Goal: Information Seeking & Learning: Learn about a topic

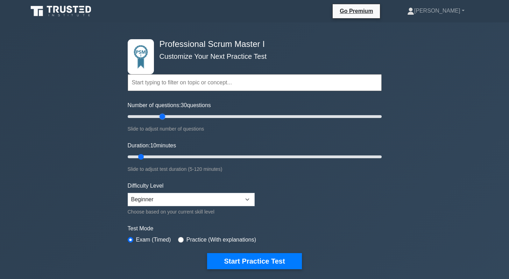
drag, startPoint x: 137, startPoint y: 116, endPoint x: 161, endPoint y: 120, distance: 24.0
type input "30"
click at [161, 120] on input "Number of questions: 30 questions" at bounding box center [255, 116] width 254 height 8
drag, startPoint x: 142, startPoint y: 155, endPoint x: 168, endPoint y: 157, distance: 25.9
type input "25"
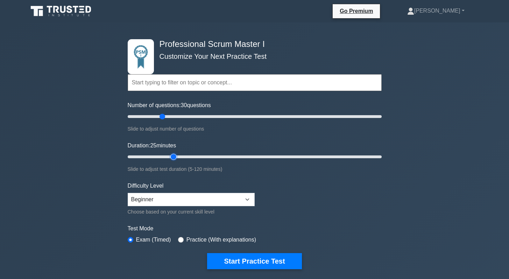
click at [168, 157] on input "Duration: 25 minutes" at bounding box center [255, 156] width 254 height 8
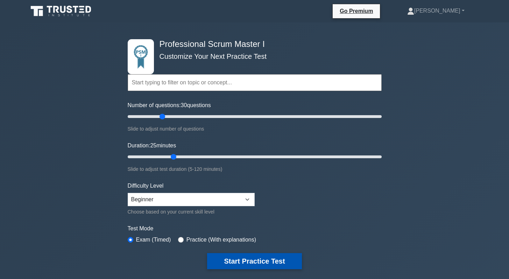
click at [243, 261] on button "Start Practice Test" at bounding box center [254, 261] width 94 height 16
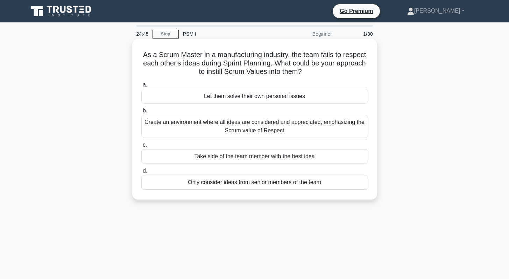
click at [258, 128] on div "Create an environment where all ideas are considered and appreciated, emphasizi…" at bounding box center [254, 126] width 227 height 23
click at [141, 113] on input "b. Create an environment where all ideas are considered and appreciated, emphas…" at bounding box center [141, 110] width 0 height 5
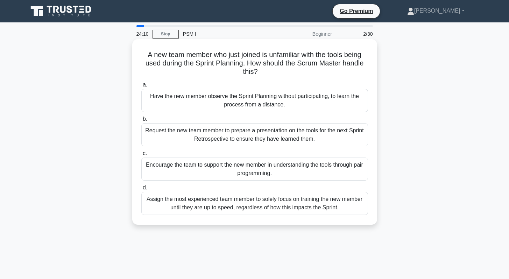
click at [247, 173] on div "Encourage the team to support the new member in understanding the tools through…" at bounding box center [254, 168] width 227 height 23
click at [141, 156] on input "c. Encourage the team to support the new member in understanding the tools thro…" at bounding box center [141, 153] width 0 height 5
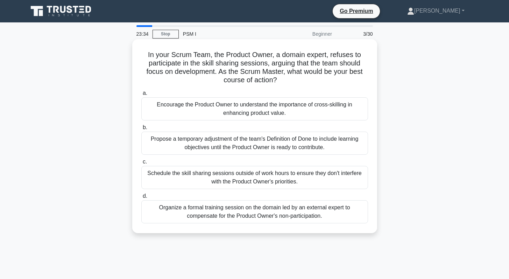
click at [257, 117] on div "Encourage the Product Owner to understand the importance of cross-skilling in e…" at bounding box center [254, 108] width 227 height 23
click at [141, 95] on input "a. Encourage the Product Owner to understand the importance of cross-skilling i…" at bounding box center [141, 93] width 0 height 5
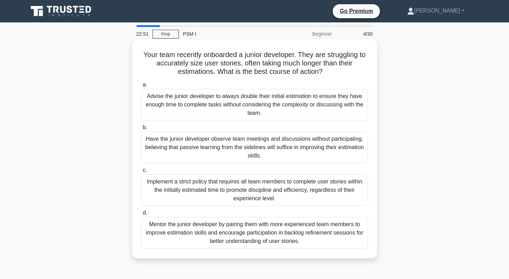
click at [241, 236] on div "Mentor the junior developer by pairing them with more experienced team members …" at bounding box center [254, 232] width 227 height 31
click at [141, 215] on input "d. Mentor the junior developer by pairing them with more experienced team membe…" at bounding box center [141, 213] width 0 height 5
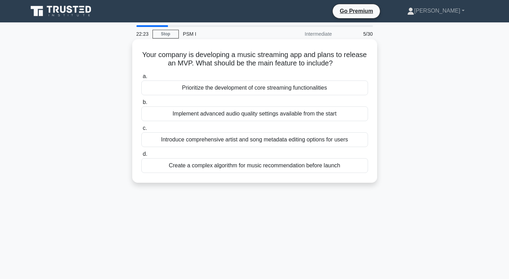
click at [280, 89] on div "Prioritize the development of core streaming functionalities" at bounding box center [254, 87] width 227 height 15
click at [141, 79] on input "a. Prioritize the development of core streaming functionalities" at bounding box center [141, 76] width 0 height 5
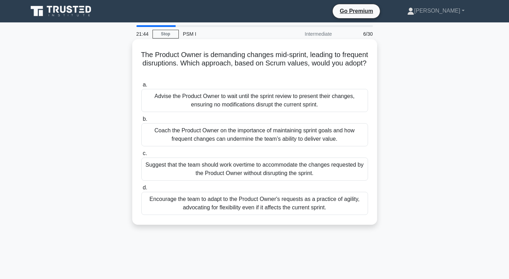
click at [239, 134] on div "Coach the Product Owner on the importance of maintaining sprint goals and how f…" at bounding box center [254, 134] width 227 height 23
click at [141, 121] on input "b. Coach the Product Owner on the importance of maintaining sprint goals and ho…" at bounding box center [141, 119] width 0 height 5
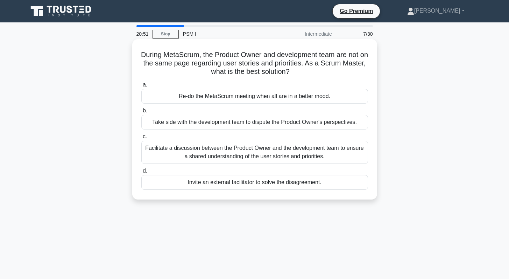
click at [206, 155] on div "Facilitate a discussion between the Product Owner and the development team to e…" at bounding box center [254, 152] width 227 height 23
click at [141, 139] on input "c. Facilitate a discussion between the Product Owner and the development team t…" at bounding box center [141, 136] width 0 height 5
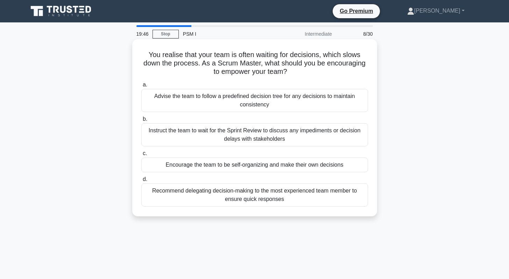
click at [231, 167] on div "Encourage the team to be self-organizing and make their own decisions" at bounding box center [254, 164] width 227 height 15
click at [141, 156] on input "c. Encourage the team to be self-organizing and make their own decisions" at bounding box center [141, 153] width 0 height 5
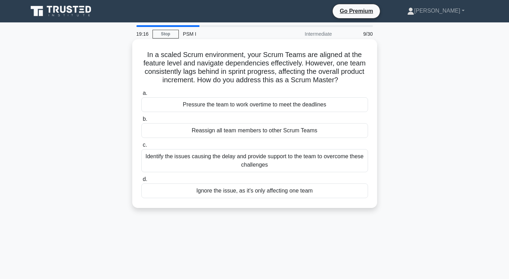
click at [199, 162] on div "Identify the issues causing the delay and provide support to the team to overco…" at bounding box center [254, 160] width 227 height 23
click at [141, 147] on input "c. Identify the issues causing the delay and provide support to the team to ove…" at bounding box center [141, 145] width 0 height 5
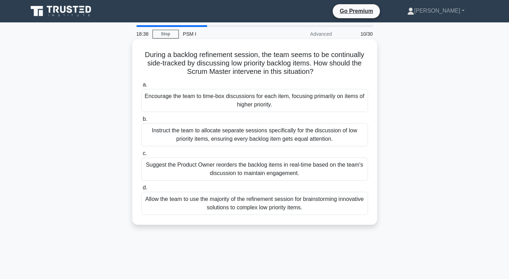
click at [227, 102] on div "Encourage the team to time-box discussions for each item, focusing primarily on…" at bounding box center [254, 100] width 227 height 23
click at [141, 87] on input "a. Encourage the team to time-box discussions for each item, focusing primarily…" at bounding box center [141, 85] width 0 height 5
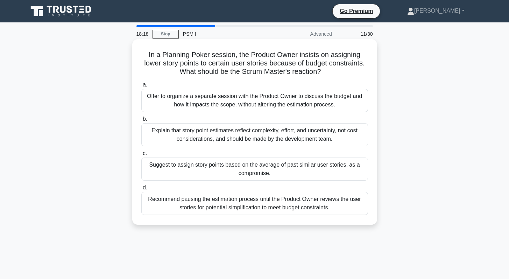
click at [234, 135] on div "Explain that story point estimates reflect complexity, effort, and uncertainty,…" at bounding box center [254, 134] width 227 height 23
click at [141, 121] on input "b. Explain that story point estimates reflect complexity, effort, and uncertain…" at bounding box center [141, 119] width 0 height 5
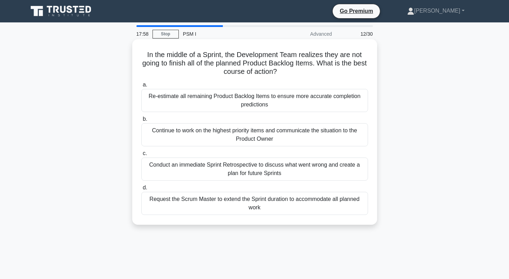
click at [277, 135] on div "Continue to work on the highest priority items and communicate the situation to…" at bounding box center [254, 134] width 227 height 23
click at [141, 121] on input "b. Continue to work on the highest priority items and communicate the situation…" at bounding box center [141, 119] width 0 height 5
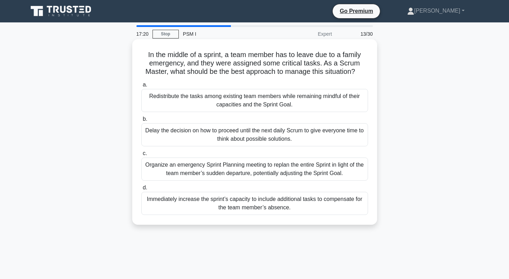
click at [246, 100] on div "Redistribute the tasks among existing team members while remaining mindful of t…" at bounding box center [254, 100] width 227 height 23
click at [141, 87] on input "a. Redistribute the tasks among existing team members while remaining mindful o…" at bounding box center [141, 85] width 0 height 5
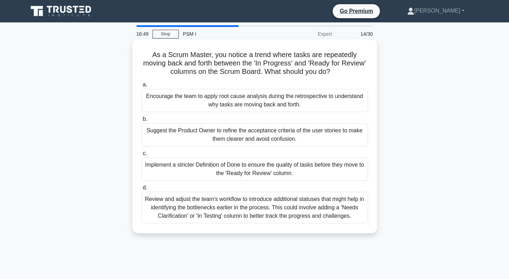
click at [249, 106] on div "Encourage the team to apply root cause analysis during the retrospective to und…" at bounding box center [254, 100] width 227 height 23
click at [141, 87] on input "a. Encourage the team to apply root cause analysis during the retrospective to …" at bounding box center [141, 85] width 0 height 5
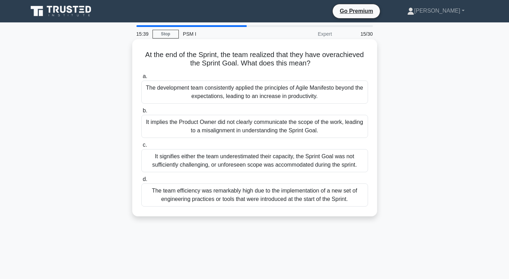
click at [251, 93] on div "The development team consistently applied the principles of Agile Manifesto bey…" at bounding box center [254, 91] width 227 height 23
click at [141, 79] on input "a. The development team consistently applied the principles of Agile Manifesto …" at bounding box center [141, 76] width 0 height 5
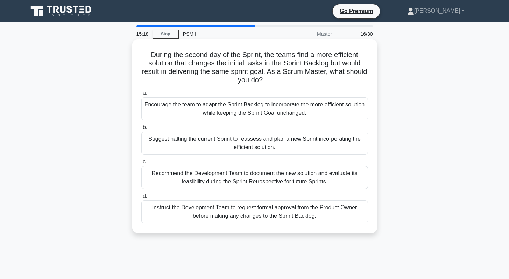
click at [229, 104] on div "Encourage the team to adapt the Sprint Backlog to incorporate the more efficien…" at bounding box center [254, 108] width 227 height 23
click at [141, 95] on input "a. Encourage the team to adapt the Sprint Backlog to incorporate the more effic…" at bounding box center [141, 93] width 0 height 5
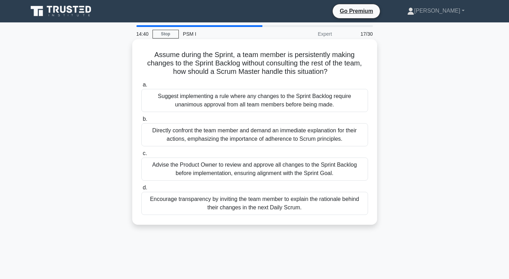
click at [238, 205] on div "Encourage transparency by inviting the team member to explain the rationale beh…" at bounding box center [254, 203] width 227 height 23
click at [141, 190] on input "d. Encourage transparency by inviting the team member to explain the rationale …" at bounding box center [141, 187] width 0 height 5
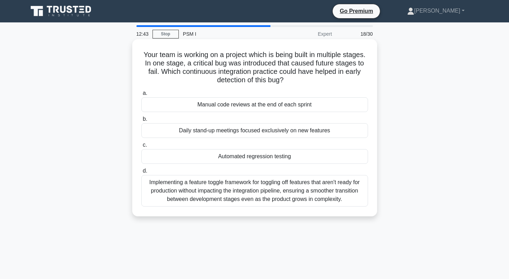
click at [245, 106] on div "Manual code reviews at the end of each sprint" at bounding box center [254, 104] width 227 height 15
click at [141, 95] on input "a. Manual code reviews at the end of each sprint" at bounding box center [141, 93] width 0 height 5
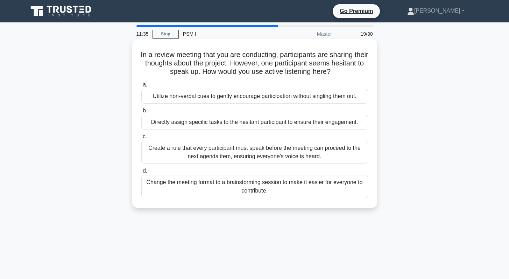
click at [230, 184] on div "Change the meeting format to a brainstorming session to make it easier for ever…" at bounding box center [254, 186] width 227 height 23
click at [141, 173] on input "d. Change the meeting format to a brainstorming session to make it easier for e…" at bounding box center [141, 171] width 0 height 5
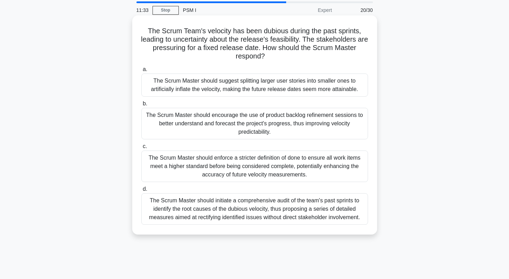
scroll to position [25, 0]
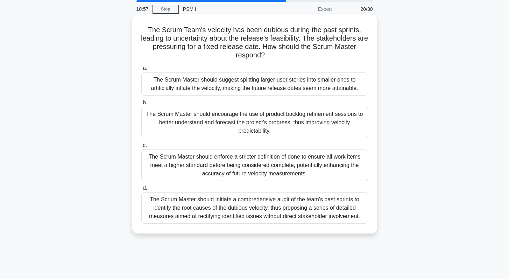
click at [244, 118] on div "The Scrum Master should encourage the use of product backlog refinement session…" at bounding box center [254, 122] width 227 height 31
click at [141, 105] on input "b. The Scrum Master should encourage the use of product backlog refinement sess…" at bounding box center [141, 102] width 0 height 5
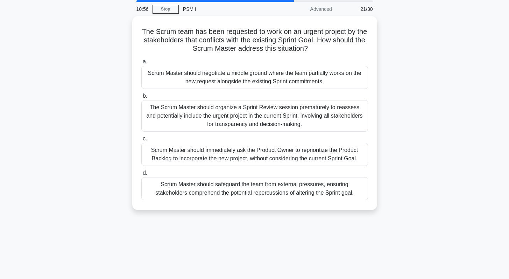
scroll to position [0, 0]
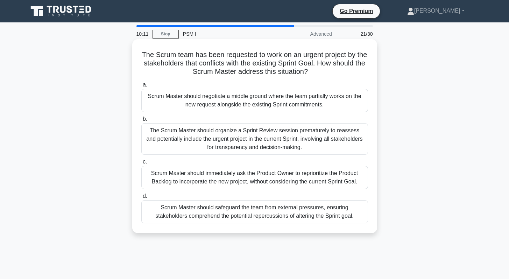
click at [239, 207] on div "Scrum Master should safeguard the team from external pressures, ensuring stakeh…" at bounding box center [254, 211] width 227 height 23
click at [141, 198] on input "d. Scrum Master should safeguard the team from external pressures, ensuring sta…" at bounding box center [141, 196] width 0 height 5
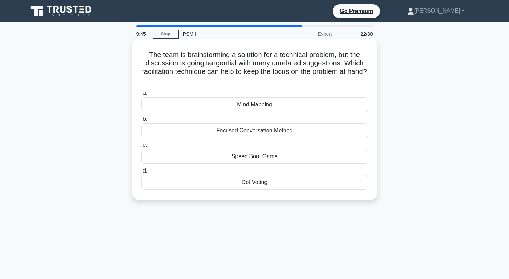
click at [260, 100] on div "Mind Mapping" at bounding box center [254, 104] width 227 height 15
click at [141, 95] on input "a. Mind Mapping" at bounding box center [141, 93] width 0 height 5
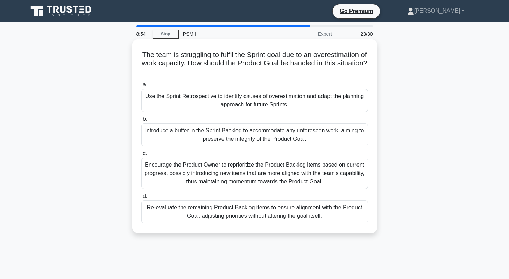
click at [250, 97] on div "Use the Sprint Retrospective to identify causes of overestimation and adapt the…" at bounding box center [254, 100] width 227 height 23
click at [141, 87] on input "a. Use the Sprint Retrospective to identify causes of overestimation and adapt …" at bounding box center [141, 85] width 0 height 5
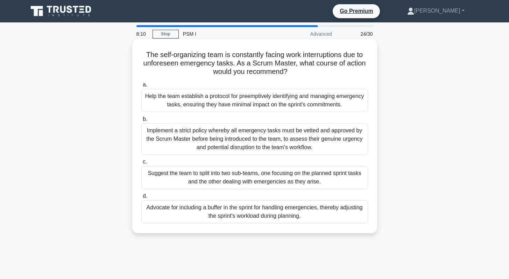
click at [260, 101] on div "Help the team establish a protocol for preemptively identifying and managing em…" at bounding box center [254, 100] width 227 height 23
click at [141, 87] on input "a. Help the team establish a protocol for preemptively identifying and managing…" at bounding box center [141, 85] width 0 height 5
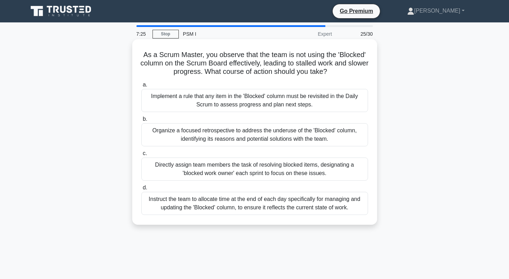
click at [226, 138] on div "Organize a focused retrospective to address the underuse of the 'Blocked' colum…" at bounding box center [254, 134] width 227 height 23
click at [141, 121] on input "b. Organize a focused retrospective to address the underuse of the 'Blocked' co…" at bounding box center [141, 119] width 0 height 5
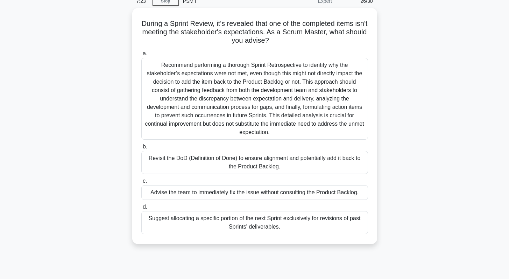
scroll to position [35, 0]
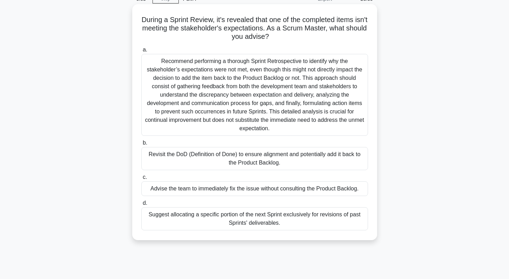
click at [253, 95] on div "Recommend performing a thorough Sprint Retrospective to identify why the stakeh…" at bounding box center [254, 95] width 227 height 82
click at [141, 52] on input "a. Recommend performing a thorough Sprint Retrospective to identify why the sta…" at bounding box center [141, 50] width 0 height 5
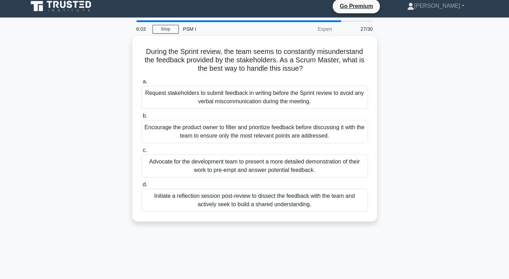
scroll to position [0, 0]
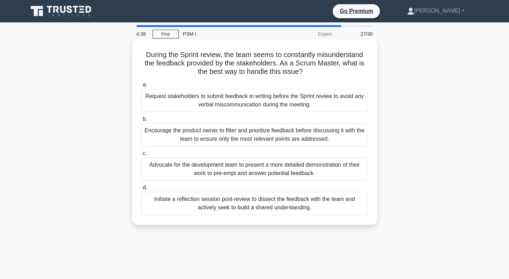
click at [232, 138] on div "Encourage the product owner to filter and prioritize feedback before discussing…" at bounding box center [254, 134] width 227 height 23
click at [141, 121] on input "b. Encourage the product owner to filter and prioritize feedback before discuss…" at bounding box center [141, 119] width 0 height 5
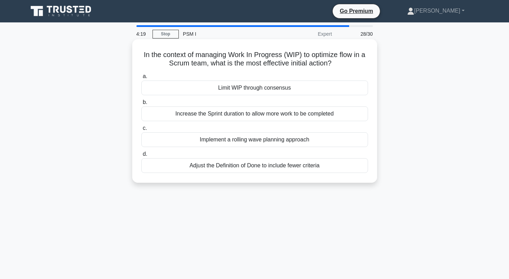
click at [252, 91] on div "Limit WIP through consensus" at bounding box center [254, 87] width 227 height 15
click at [141, 79] on input "a. Limit WIP through consensus" at bounding box center [141, 76] width 0 height 5
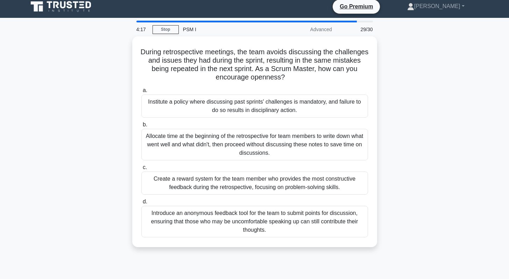
scroll to position [5, 0]
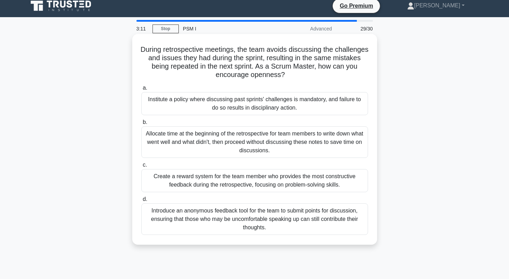
click at [243, 211] on div "Introduce an anonymous feedback tool for the team to submit points for discussi…" at bounding box center [254, 218] width 227 height 31
click at [141, 201] on input "d. Introduce an anonymous feedback tool for the team to submit points for discu…" at bounding box center [141, 199] width 0 height 5
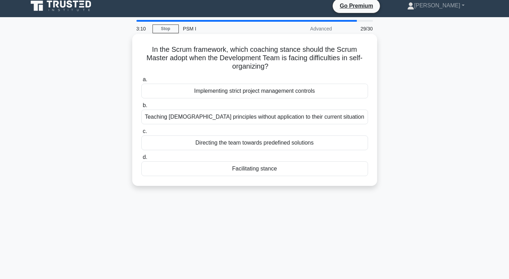
scroll to position [0, 0]
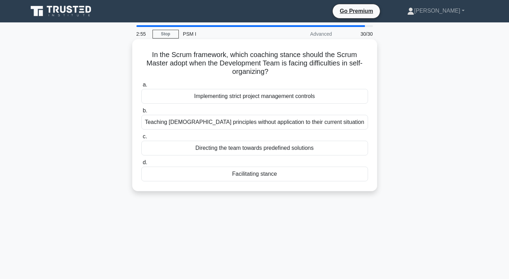
click at [250, 175] on div "Facilitating stance" at bounding box center [254, 173] width 227 height 15
click at [141, 165] on input "d. Facilitating stance" at bounding box center [141, 162] width 0 height 5
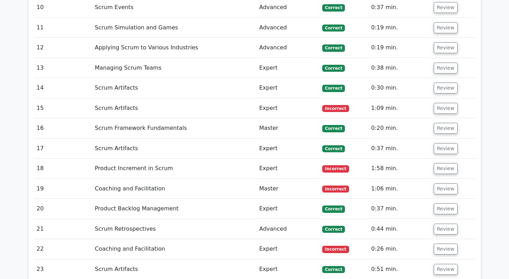
scroll to position [1349, 0]
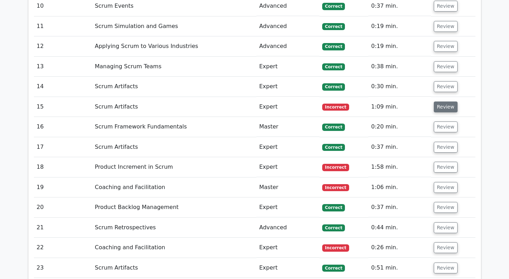
click at [445, 101] on button "Review" at bounding box center [446, 106] width 24 height 11
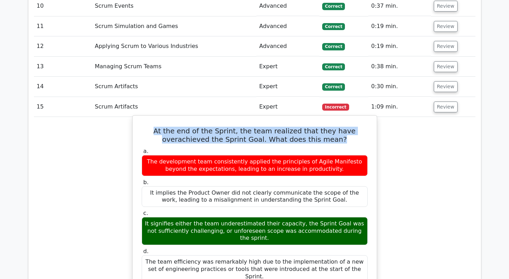
drag, startPoint x: 318, startPoint y: 116, endPoint x: 143, endPoint y: 107, distance: 174.8
click at [143, 127] on h5 "At the end of the Sprint, the team realized that they have overachieved the Spr…" at bounding box center [254, 135] width 227 height 17
copy h5 "At the end of the Sprint, the team realized that they have overachieved the Spr…"
drag, startPoint x: 364, startPoint y: 207, endPoint x: 141, endPoint y: 194, distance: 223.1
click at [142, 217] on div "It signifies either the team underestimated their capacity, the Sprint Goal was…" at bounding box center [255, 231] width 226 height 28
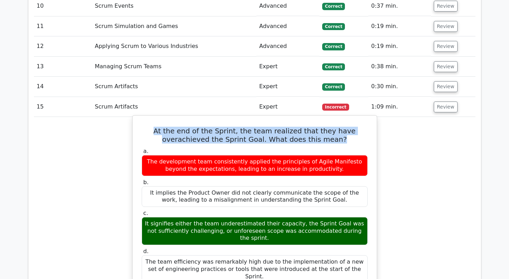
copy div "It signifies either the team underestimated their capacity, the Sprint Goal was…"
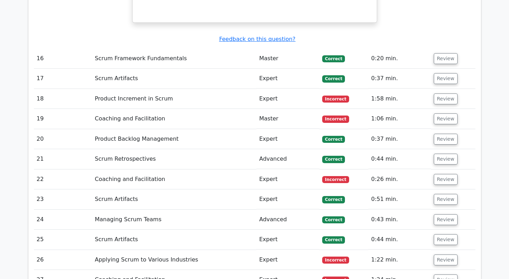
scroll to position [1749, 0]
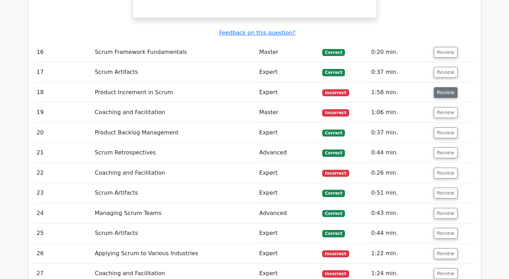
click at [441, 87] on button "Review" at bounding box center [446, 92] width 24 height 11
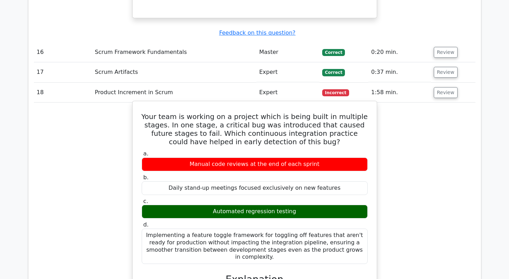
drag, startPoint x: 303, startPoint y: 172, endPoint x: 207, endPoint y: 169, distance: 96.6
click at [207, 205] on div "Automated regression testing" at bounding box center [255, 212] width 226 height 14
copy div "Automated regression testing"
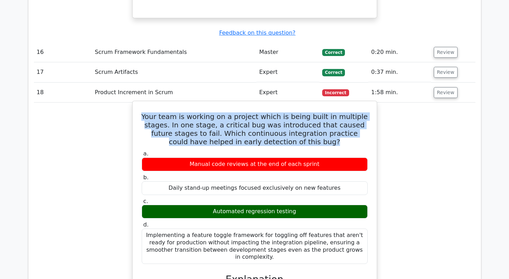
drag, startPoint x: 296, startPoint y: 101, endPoint x: 143, endPoint y: 78, distance: 154.7
click at [143, 112] on h5 "Your team is working on a project which is being built in multiple stages. In o…" at bounding box center [254, 129] width 227 height 34
copy h5 "Your team is working on a project which is being built in multiple stages. In o…"
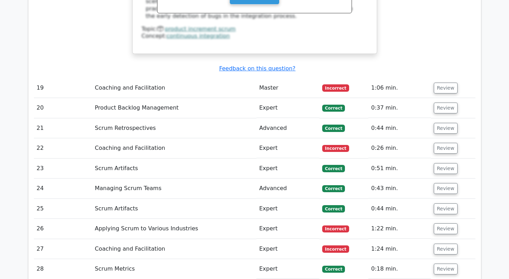
scroll to position [2093, 0]
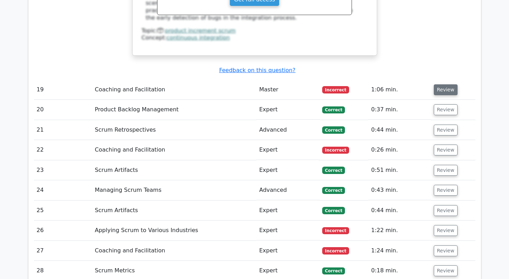
click at [439, 84] on button "Review" at bounding box center [446, 89] width 24 height 11
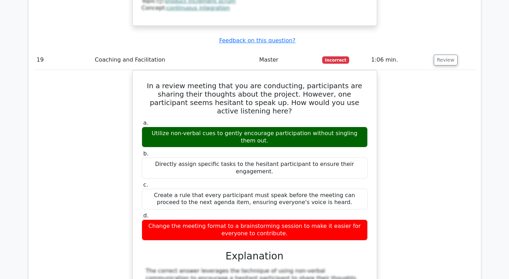
scroll to position [2123, 0]
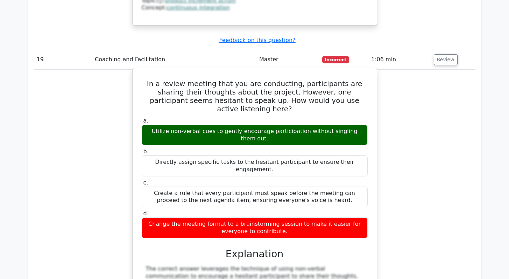
click at [274, 125] on div "Utilize non-verbal cues to gently encourage participation without singling them…" at bounding box center [255, 135] width 226 height 21
copy div "Utilize non-verbal cues to gently encourage participation without singling them…"
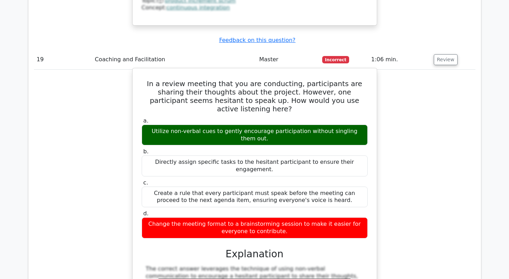
click at [215, 79] on h5 "In a review meeting that you are conducting, participants are sharing their tho…" at bounding box center [254, 96] width 227 height 34
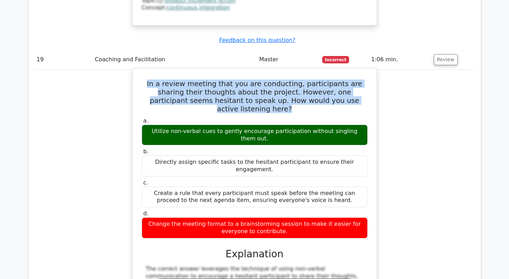
click at [215, 79] on h5 "In a review meeting that you are conducting, participants are sharing their tho…" at bounding box center [254, 96] width 227 height 34
copy div "In a review meeting that you are conducting, participants are sharing their tho…"
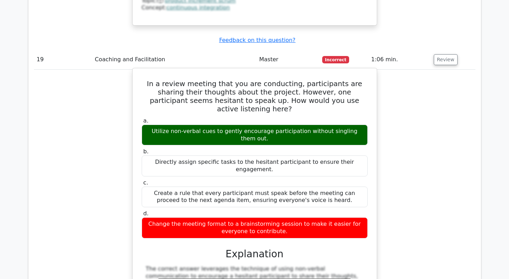
click at [191, 125] on div "Utilize non-verbal cues to gently encourage participation without singling them…" at bounding box center [255, 135] width 226 height 21
copy div "Utilize non-verbal cues to gently encourage participation without singling them…"
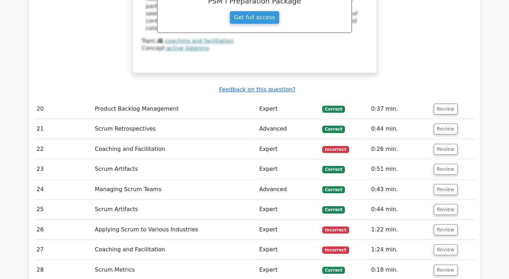
scroll to position [2424, 0]
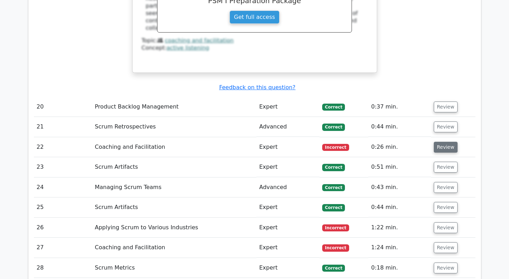
click at [441, 142] on button "Review" at bounding box center [446, 147] width 24 height 11
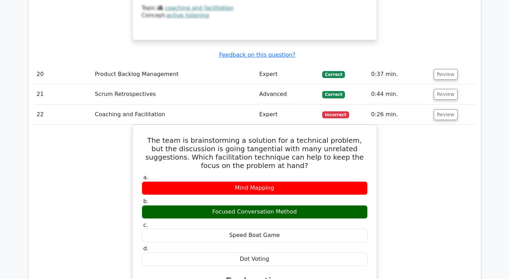
scroll to position [2456, 0]
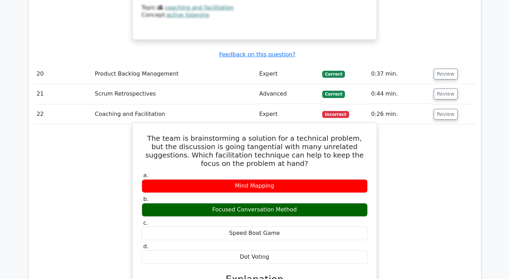
click at [253, 203] on div "Focused Conversation Method" at bounding box center [255, 210] width 226 height 14
copy div "Focused Conversation Method"
click at [179, 134] on h5 "The team is brainstorming a solution for a technical problem, but the discussio…" at bounding box center [254, 151] width 227 height 34
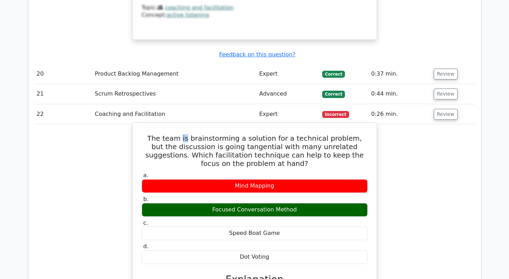
click at [179, 134] on h5 "The team is brainstorming a solution for a technical problem, but the discussio…" at bounding box center [254, 151] width 227 height 34
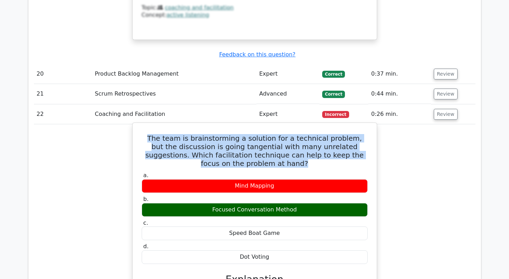
click at [179, 134] on h5 "The team is brainstorming a solution for a technical problem, but the discussio…" at bounding box center [254, 151] width 227 height 34
copy div "The team is brainstorming a solution for a technical problem, but the discussio…"
click at [200, 134] on h5 "The team is brainstorming a solution for a technical problem, but the discussio…" at bounding box center [254, 151] width 227 height 34
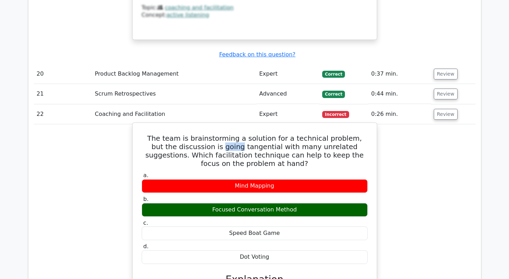
click at [200, 134] on h5 "The team is brainstorming a solution for a technical problem, but the discussio…" at bounding box center [254, 151] width 227 height 34
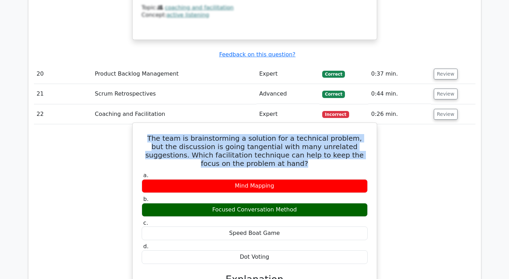
click at [200, 134] on h5 "The team is brainstorming a solution for a technical problem, but the discussio…" at bounding box center [254, 151] width 227 height 34
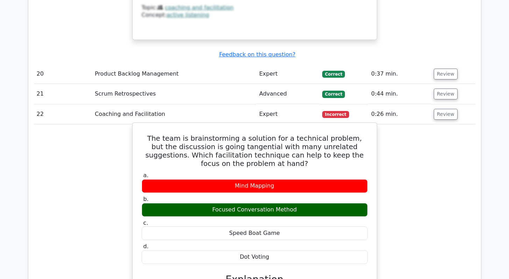
click at [249, 203] on div "Focused Conversation Method" at bounding box center [255, 210] width 226 height 14
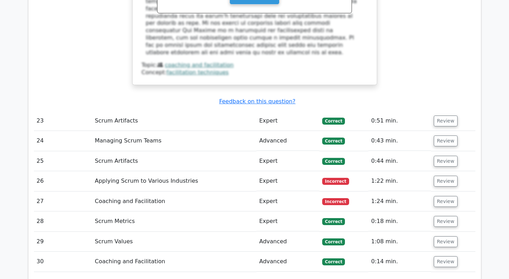
scroll to position [2805, 0]
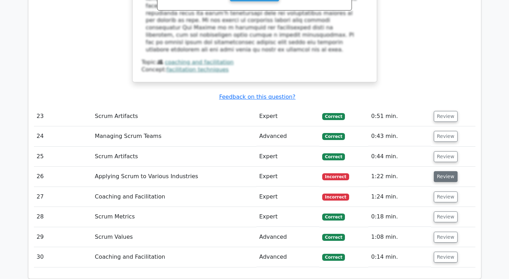
click at [445, 171] on button "Review" at bounding box center [446, 176] width 24 height 11
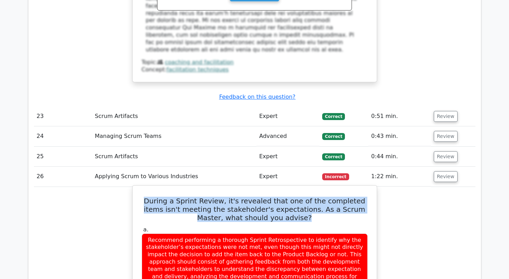
drag, startPoint x: 287, startPoint y: 125, endPoint x: 146, endPoint y: 112, distance: 141.9
click at [146, 197] on h5 "During a Sprint Review, it's revealed that one of the completed items isn't mee…" at bounding box center [254, 209] width 227 height 25
copy h5 "During a Sprint Review, it's revealed that one of the completed items isn't mee…"
click at [235, 197] on h5 "During a Sprint Review, it's revealed that one of the completed items isn't mee…" at bounding box center [254, 209] width 227 height 25
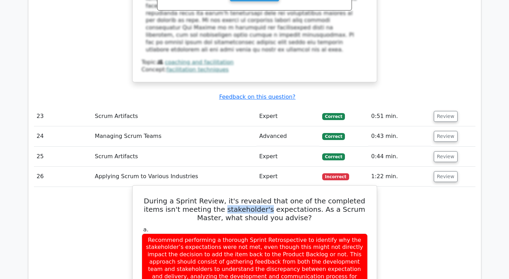
click at [235, 197] on h5 "During a Sprint Review, it's revealed that one of the completed items isn't mee…" at bounding box center [254, 209] width 227 height 25
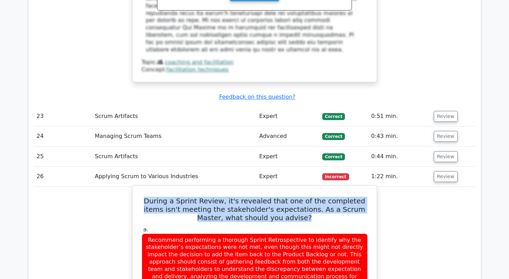
click at [235, 197] on h5 "During a Sprint Review, it's revealed that one of the completed items isn't mee…" at bounding box center [254, 209] width 227 height 25
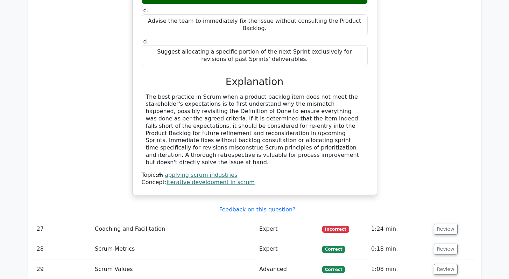
scroll to position [3151, 0]
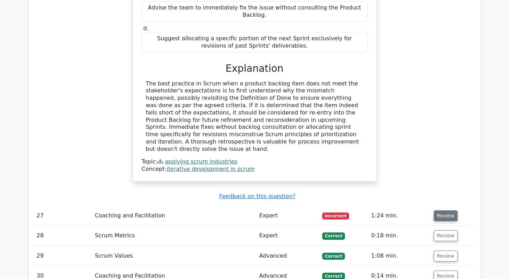
click at [440, 210] on button "Review" at bounding box center [446, 215] width 24 height 11
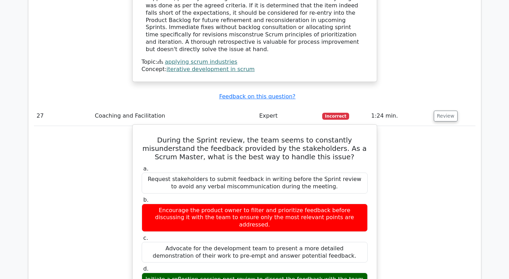
scroll to position [3253, 0]
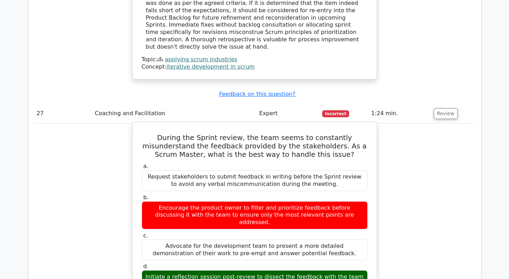
click at [279, 133] on h5 "During the Sprint review, the team seems to constantly misunderstand the feedba…" at bounding box center [254, 145] width 227 height 25
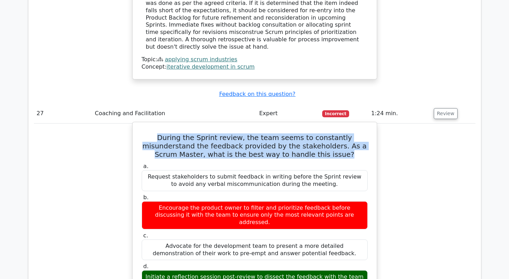
click at [279, 133] on h5 "During the Sprint review, the team seems to constantly misunderstand the feedba…" at bounding box center [254, 145] width 227 height 25
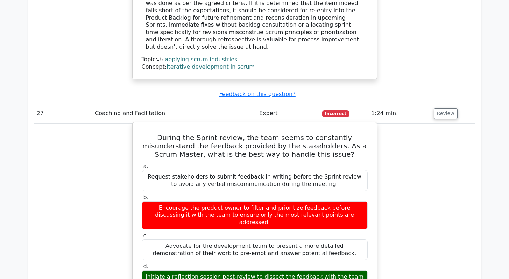
click at [196, 270] on div "Initiate a reflection session post-review to dissect the feedback with the team…" at bounding box center [255, 280] width 226 height 21
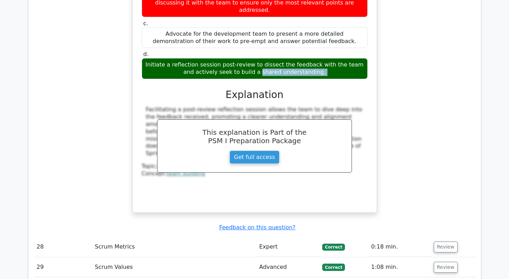
scroll to position [3469, 0]
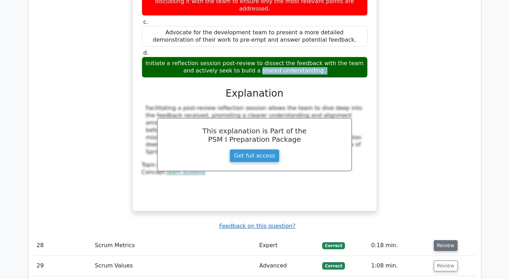
click at [446, 240] on button "Review" at bounding box center [446, 245] width 24 height 11
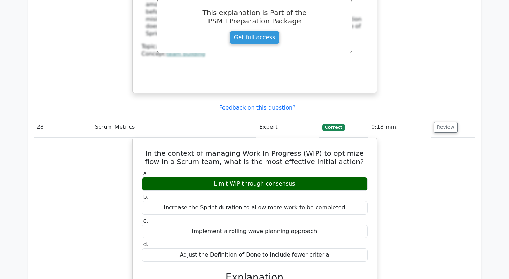
scroll to position [3587, 0]
